Goal: Task Accomplishment & Management: Manage account settings

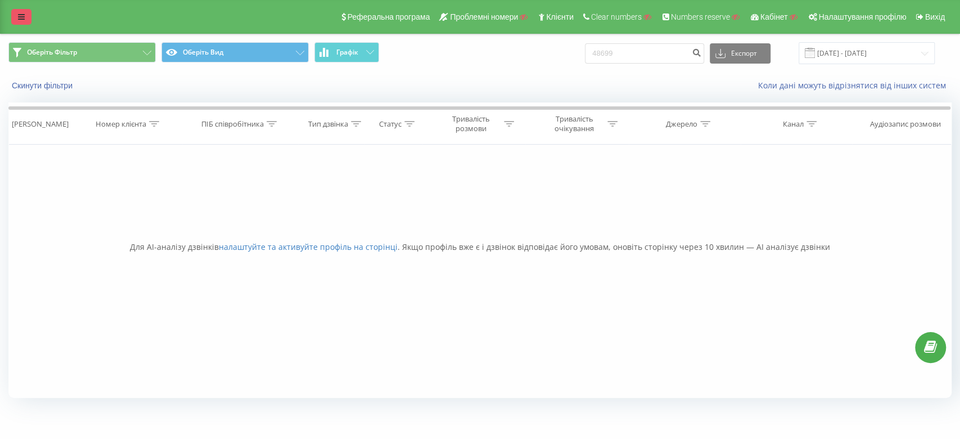
click at [22, 11] on link at bounding box center [21, 17] width 20 height 16
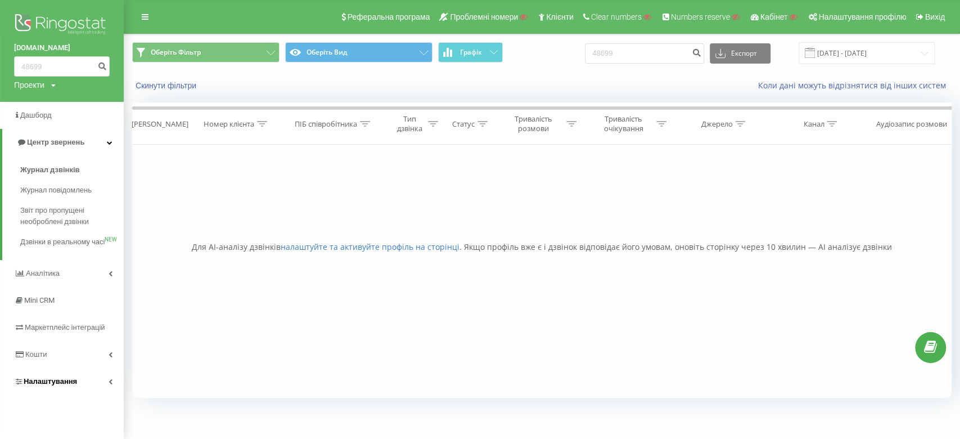
click at [76, 395] on link "Налаштування" at bounding box center [62, 381] width 124 height 27
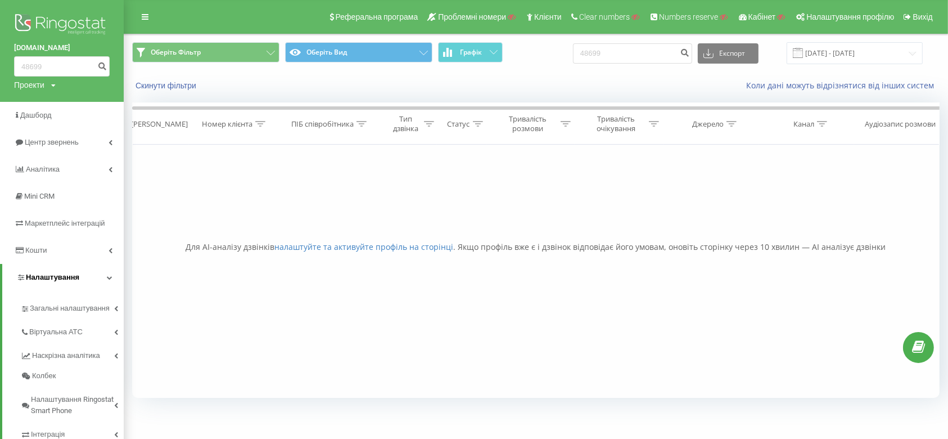
scroll to position [78, 0]
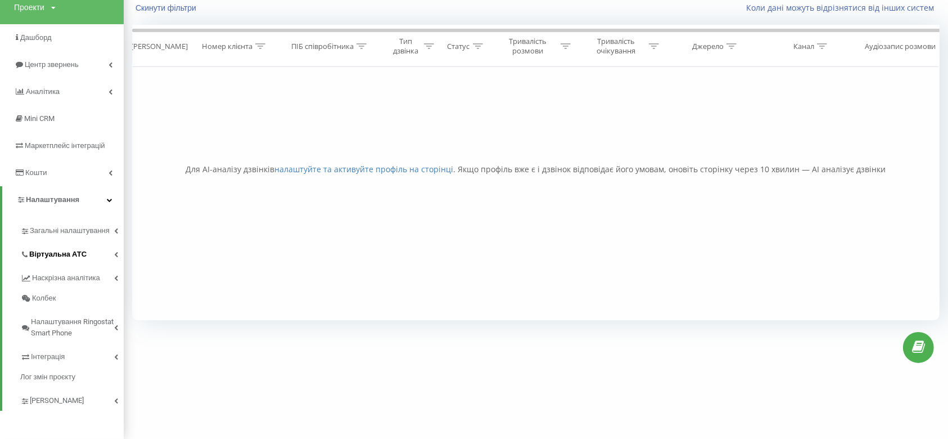
click at [85, 256] on link "Віртуальна АТС" at bounding box center [71, 253] width 103 height 24
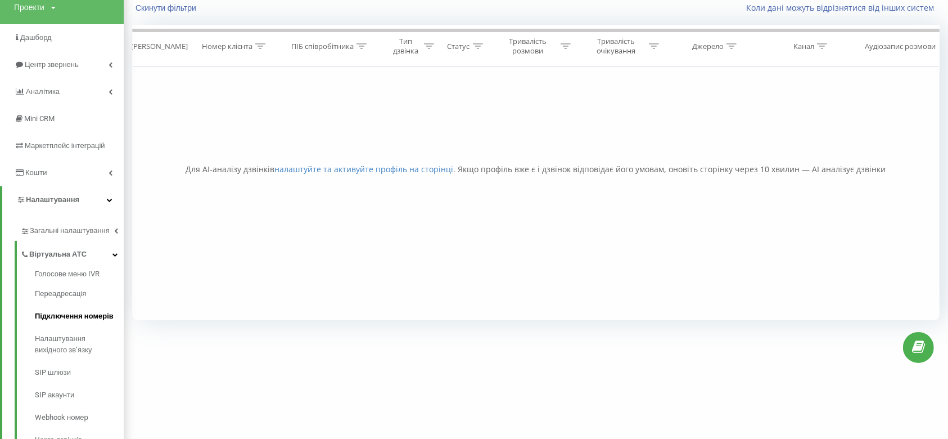
click at [72, 312] on span "Підключення номерів" at bounding box center [74, 315] width 79 height 11
